Goal: Task Accomplishment & Management: Use online tool/utility

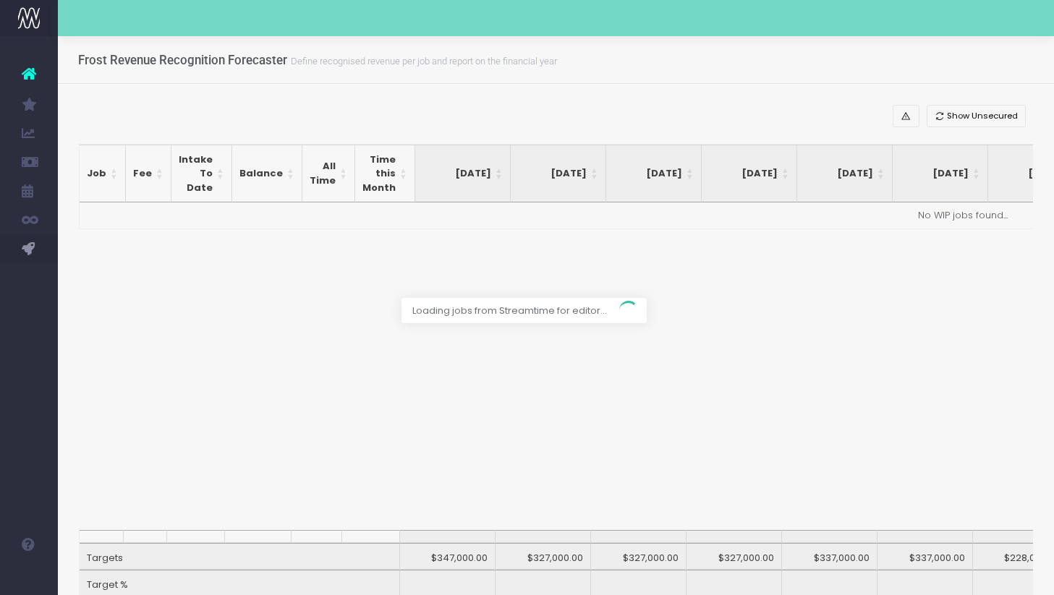
click at [963, 116] on div at bounding box center [527, 297] width 1054 height 595
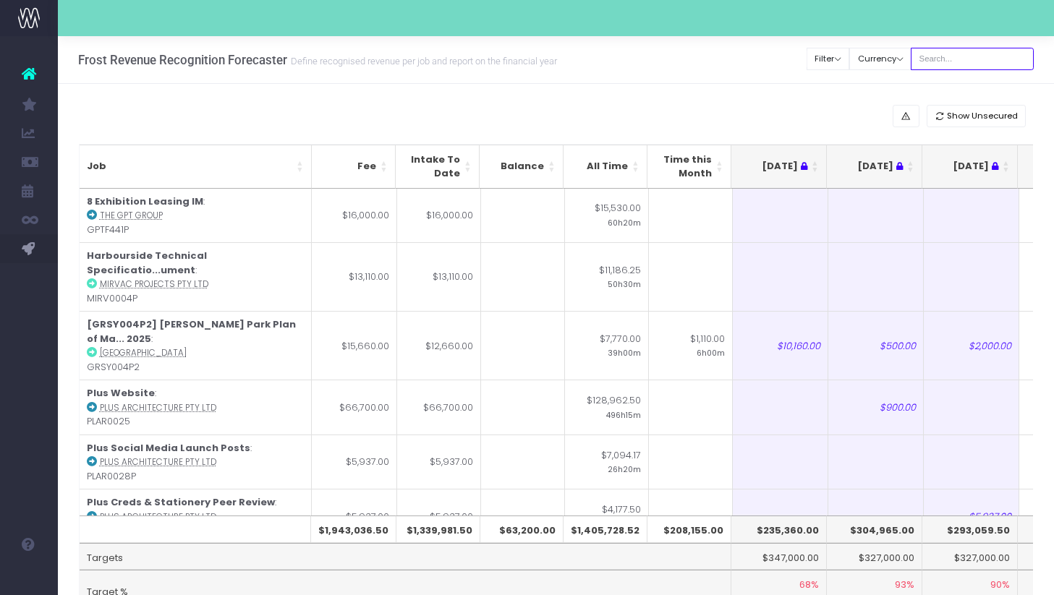
click at [962, 58] on input "text" at bounding box center [972, 59] width 123 height 22
type input "[PERSON_NAME]"
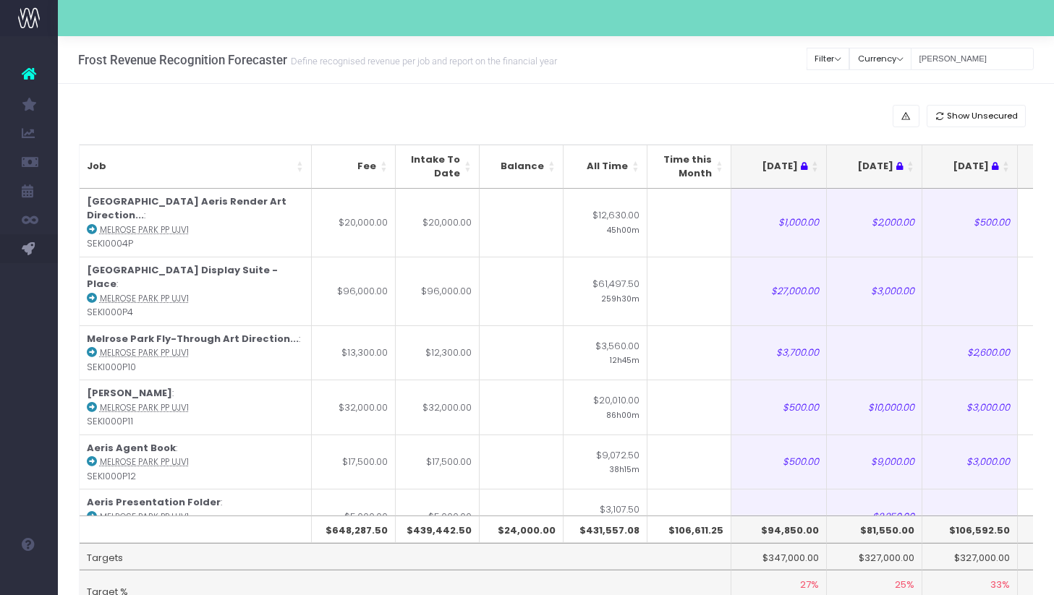
click at [801, 116] on div "Show Unsecured" at bounding box center [556, 116] width 955 height 22
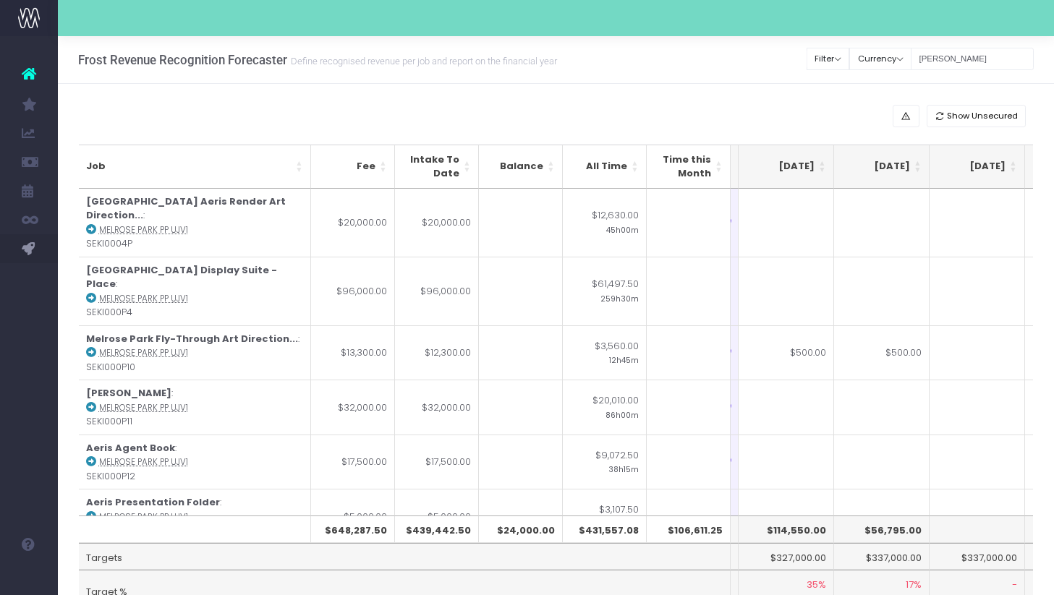
click at [821, 171] on th "Sep 25" at bounding box center [785, 167] width 95 height 44
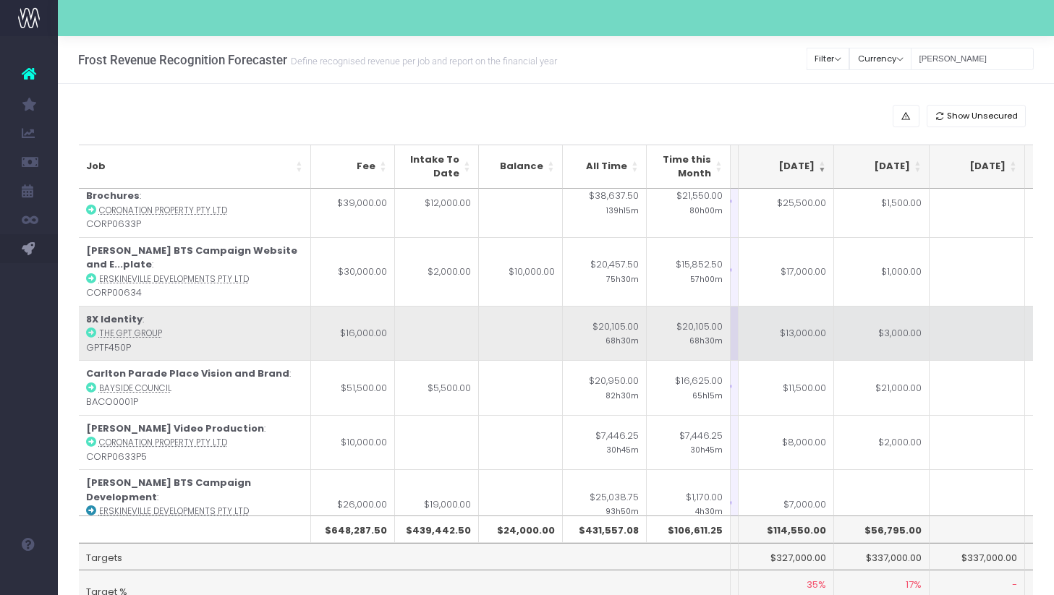
click at [776, 314] on td "$13,000.00" at bounding box center [785, 333] width 95 height 55
click at [857, 306] on td "$3,000.00" at bounding box center [881, 333] width 95 height 55
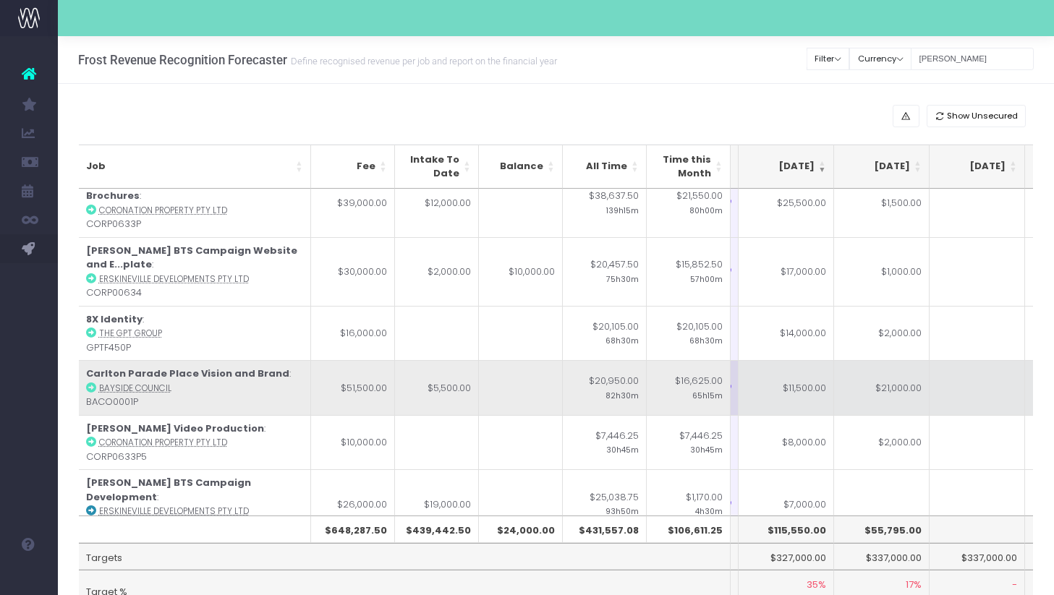
click at [783, 375] on td "$11,500.00" at bounding box center [785, 387] width 95 height 55
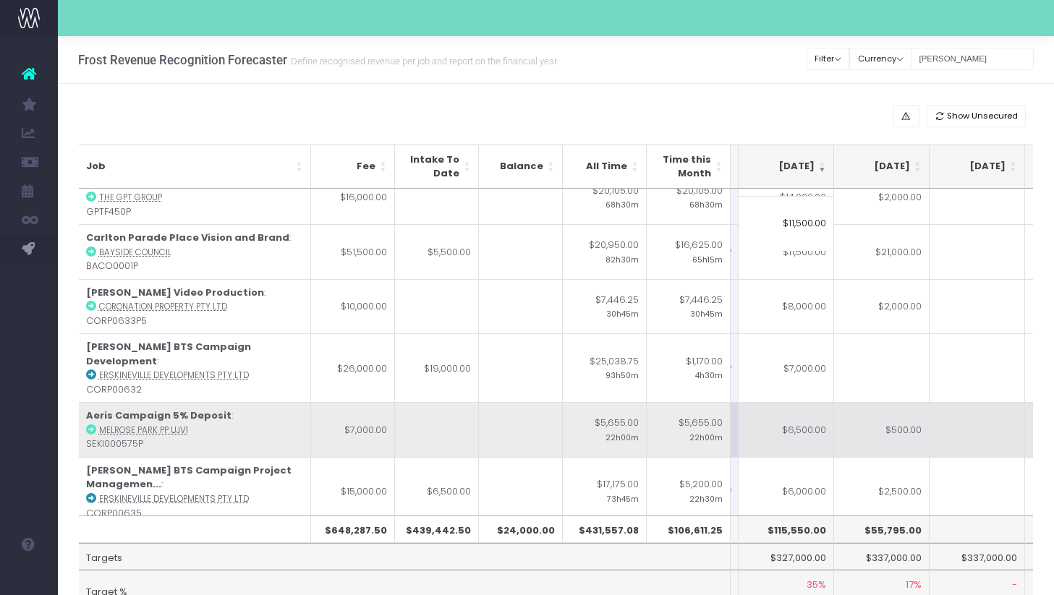
click at [865, 402] on td "$500.00" at bounding box center [881, 429] width 95 height 55
click at [762, 402] on td "$6,500.00" at bounding box center [785, 429] width 95 height 55
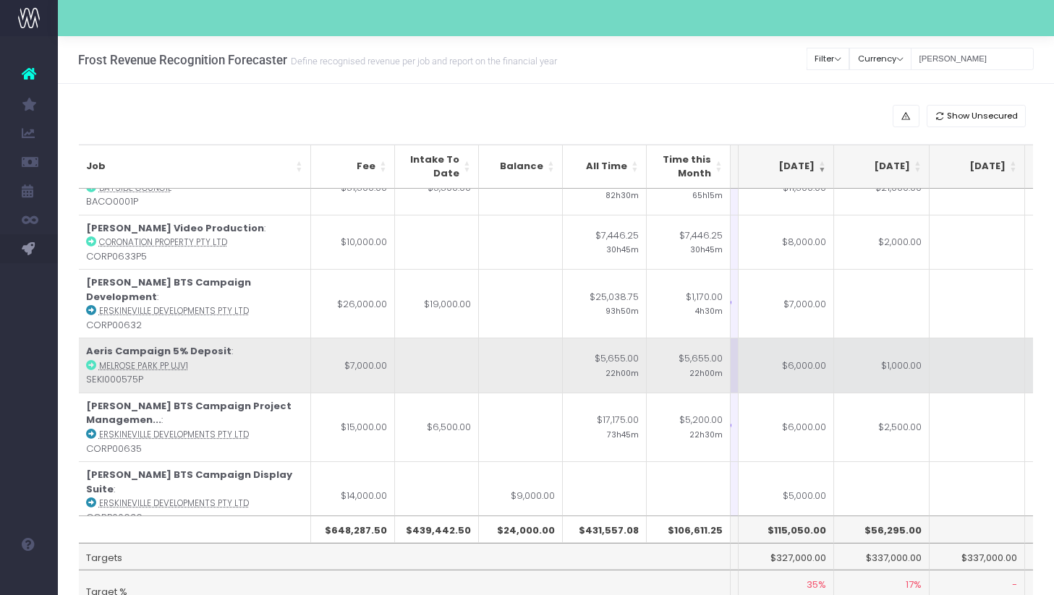
click at [896, 342] on td "$1,000.00" at bounding box center [881, 365] width 95 height 55
type input "$1,000.00"
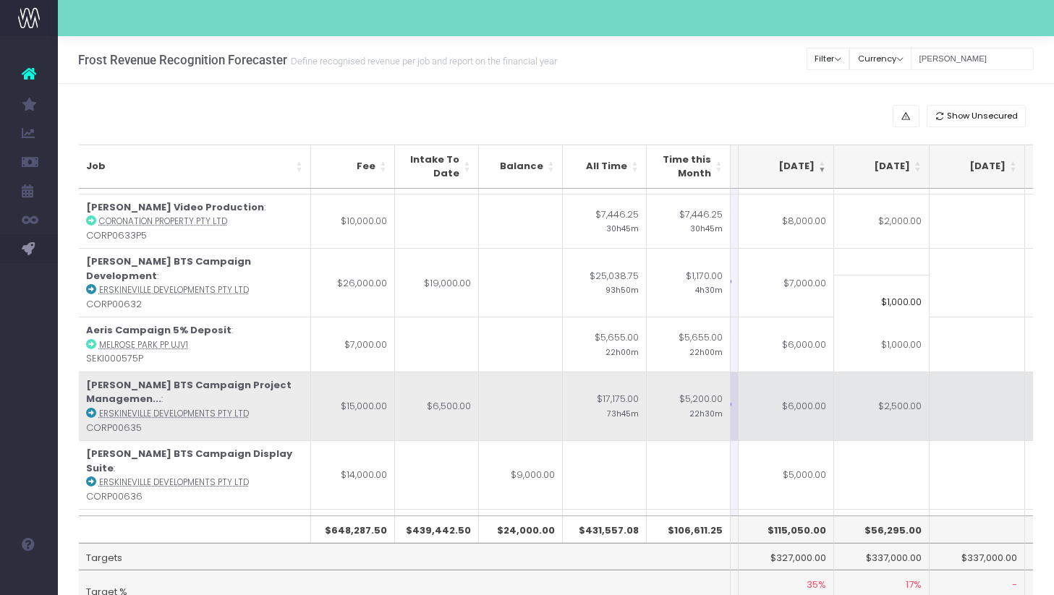
scroll to position [243, 279]
